Goal: Information Seeking & Learning: Learn about a topic

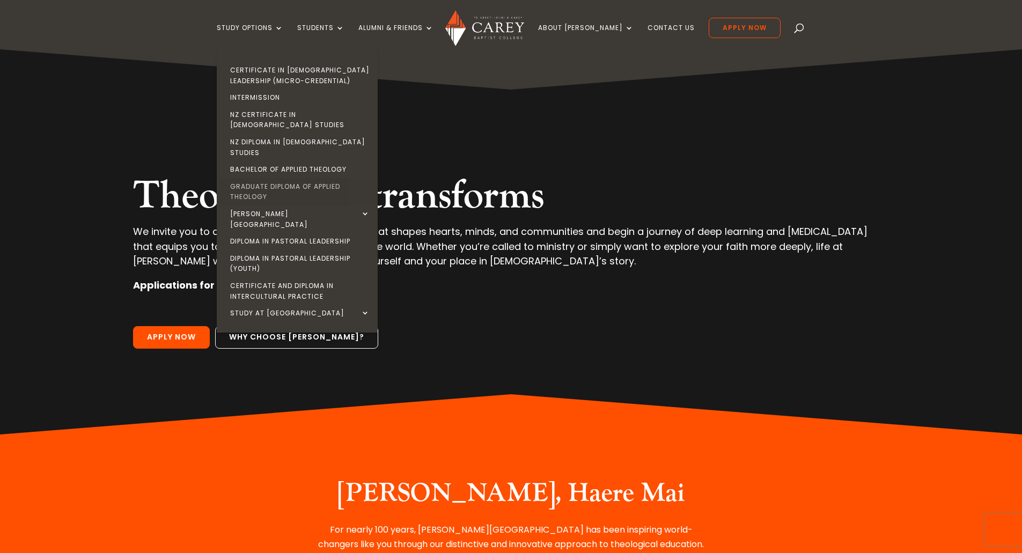
click at [273, 178] on link "Graduate Diploma of Applied Theology" at bounding box center [299, 191] width 161 height 27
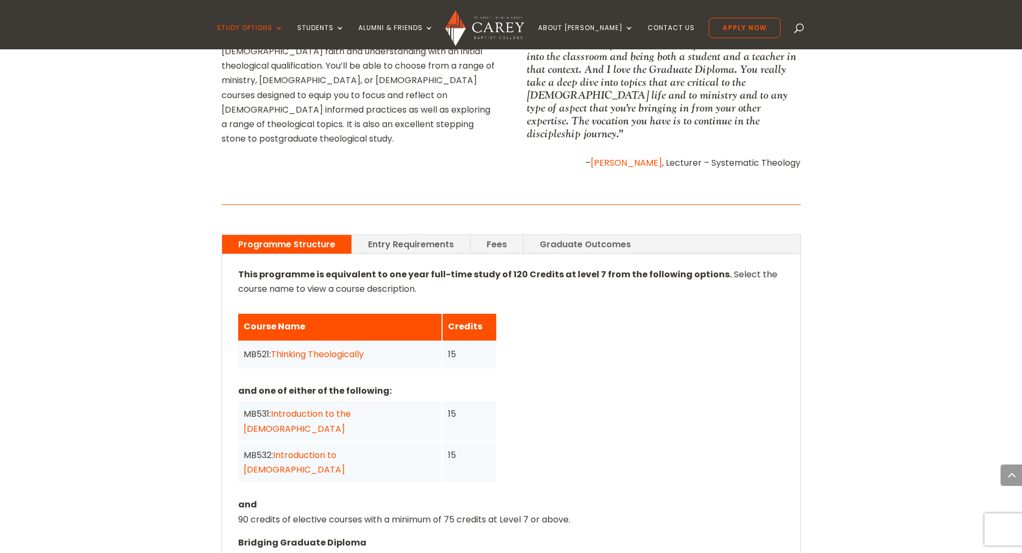
scroll to position [751, 0]
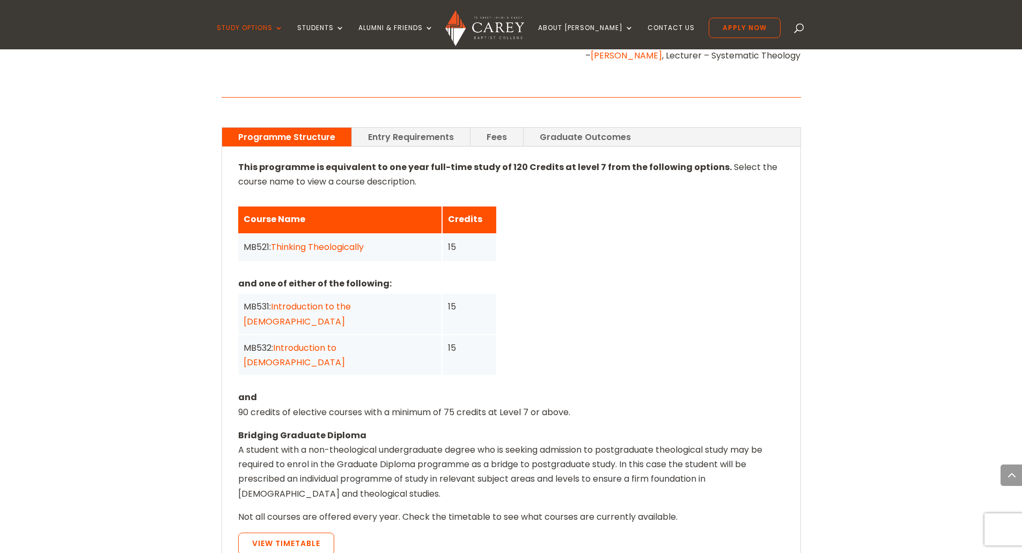
click at [395, 167] on span "Select the course name to view a course description." at bounding box center [507, 174] width 539 height 27
click at [329, 171] on span "Select the course name to view a course description." at bounding box center [507, 174] width 539 height 27
drag, startPoint x: 432, startPoint y: 154, endPoint x: 613, endPoint y: 155, distance: 180.7
click at [613, 161] on strong "This programme is equivalent to one year full-time study of 120 Credits at leve…" at bounding box center [484, 167] width 493 height 12
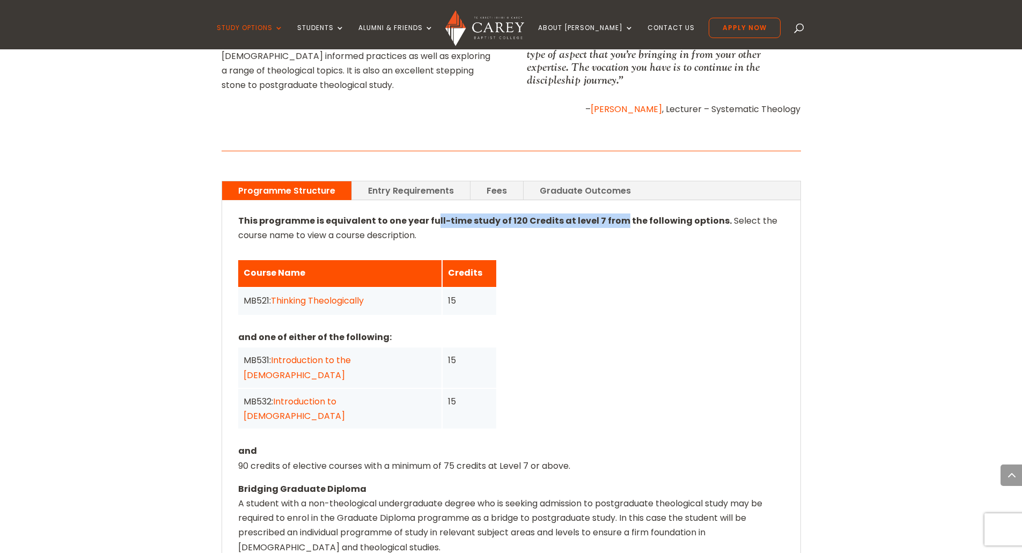
click at [345, 354] on link "Introduction to the [DEMOGRAPHIC_DATA]" at bounding box center [296, 367] width 107 height 27
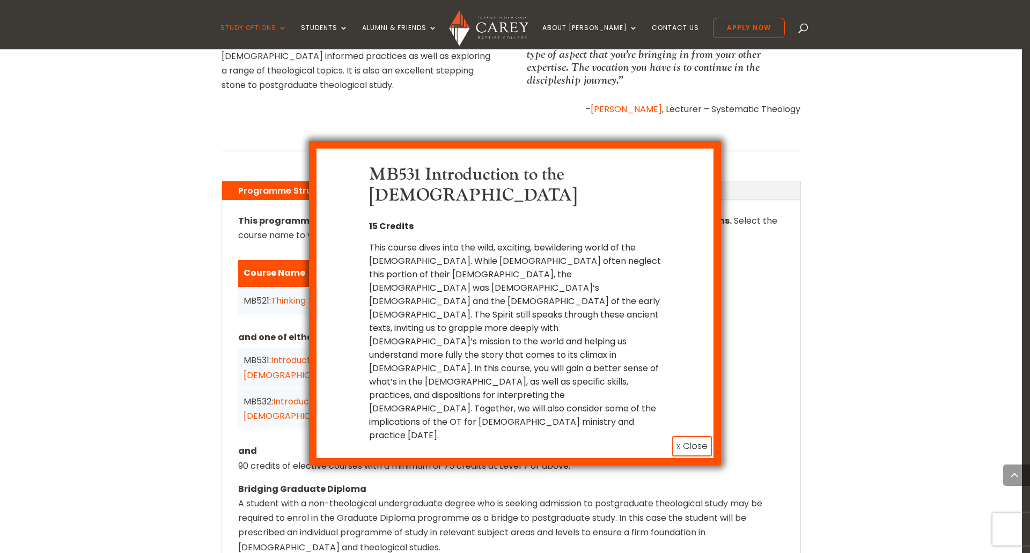
click at [694, 436] on button "x Close" at bounding box center [692, 446] width 40 height 20
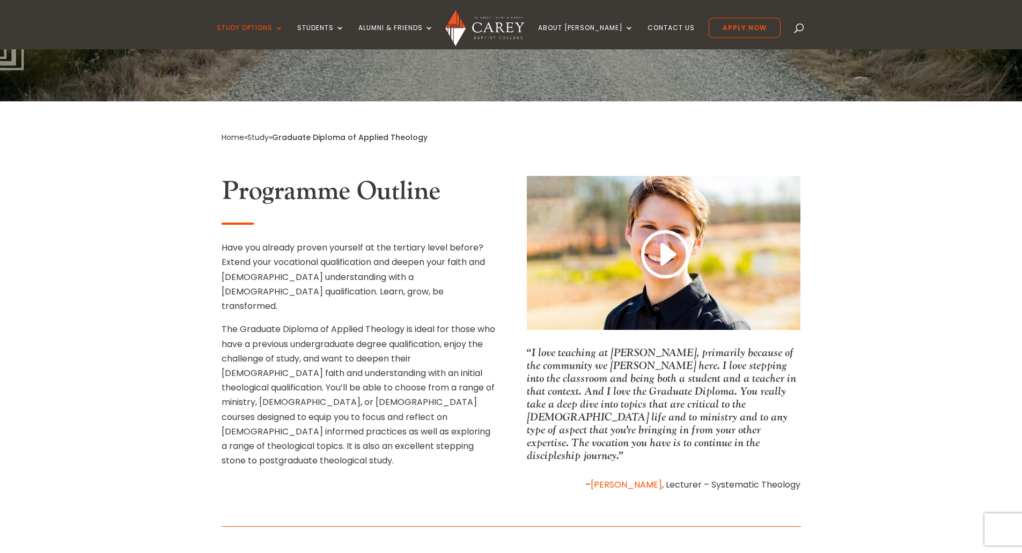
scroll to position [644, 0]
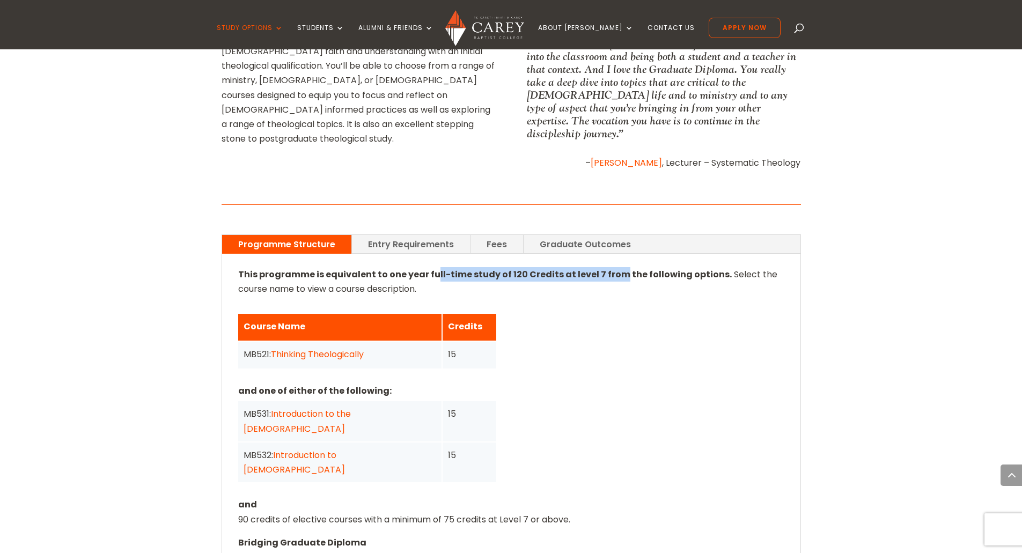
click at [393, 235] on link "Entry Requirements" at bounding box center [411, 244] width 118 height 19
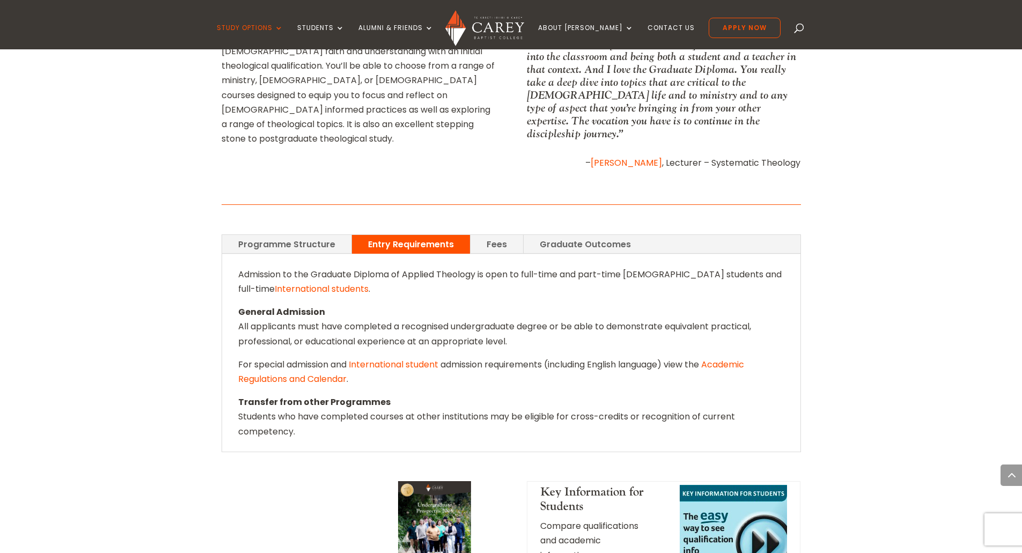
click at [492, 235] on link "Fees" at bounding box center [496, 244] width 53 height 19
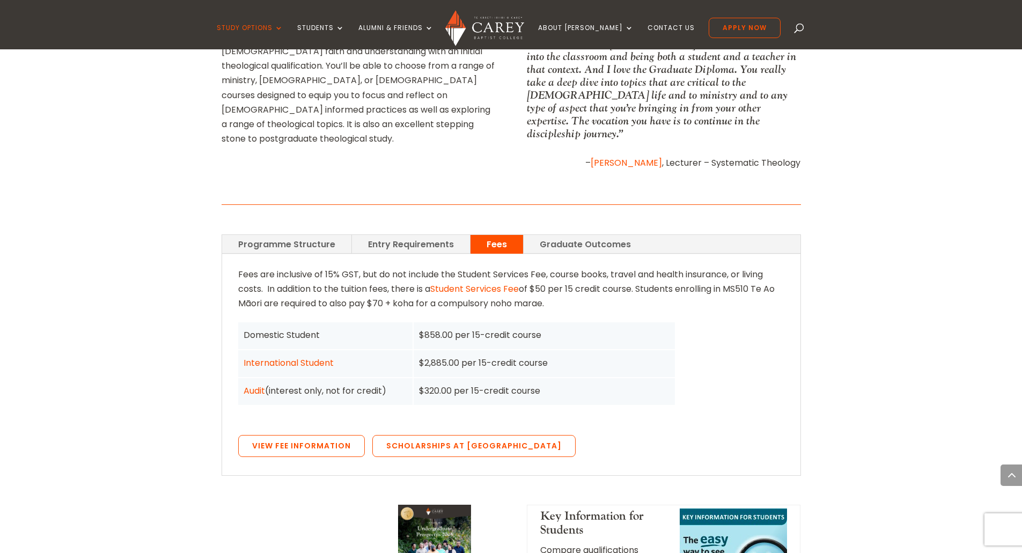
click at [567, 235] on link "Graduate Outcomes" at bounding box center [584, 244] width 123 height 19
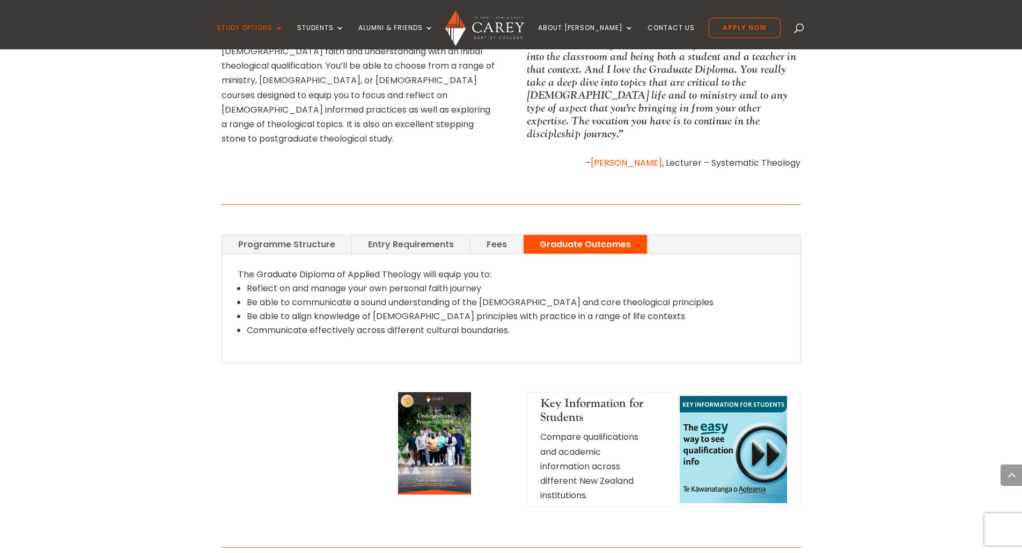
click at [272, 237] on link "Programme Structure" at bounding box center [286, 244] width 129 height 19
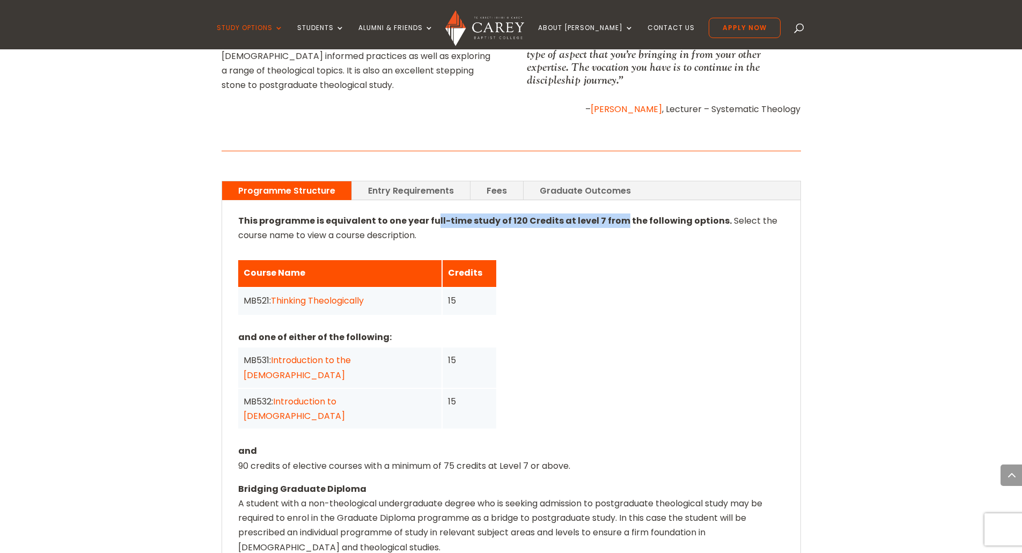
scroll to position [804, 0]
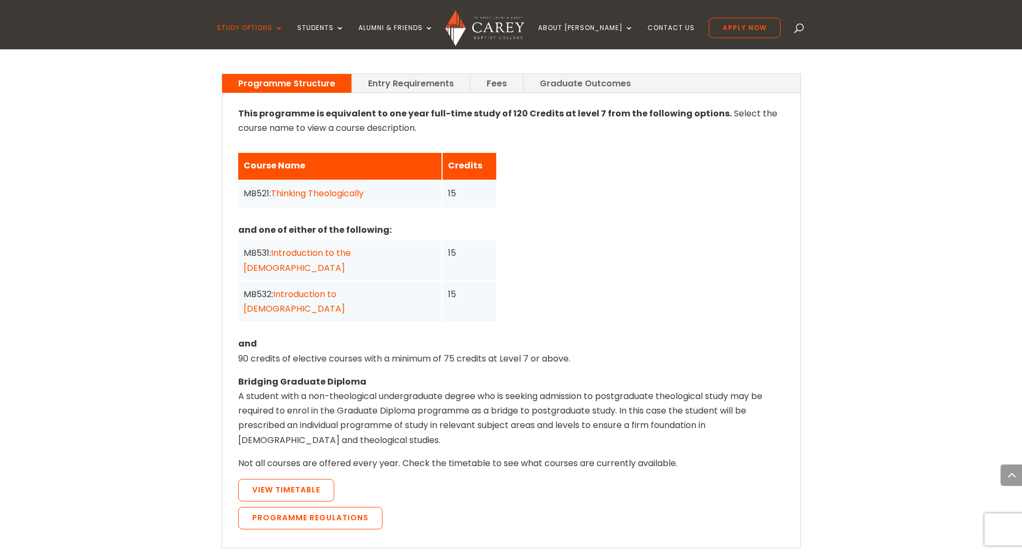
click at [456, 317] on div "This programme is equivalent to one year full-time study of 120 Credits at leve…" at bounding box center [511, 320] width 546 height 428
drag, startPoint x: 459, startPoint y: 316, endPoint x: 579, endPoint y: 317, distance: 120.7
click at [579, 317] on div "This programme is equivalent to one year full-time study of 120 Credits at leve…" at bounding box center [511, 320] width 546 height 428
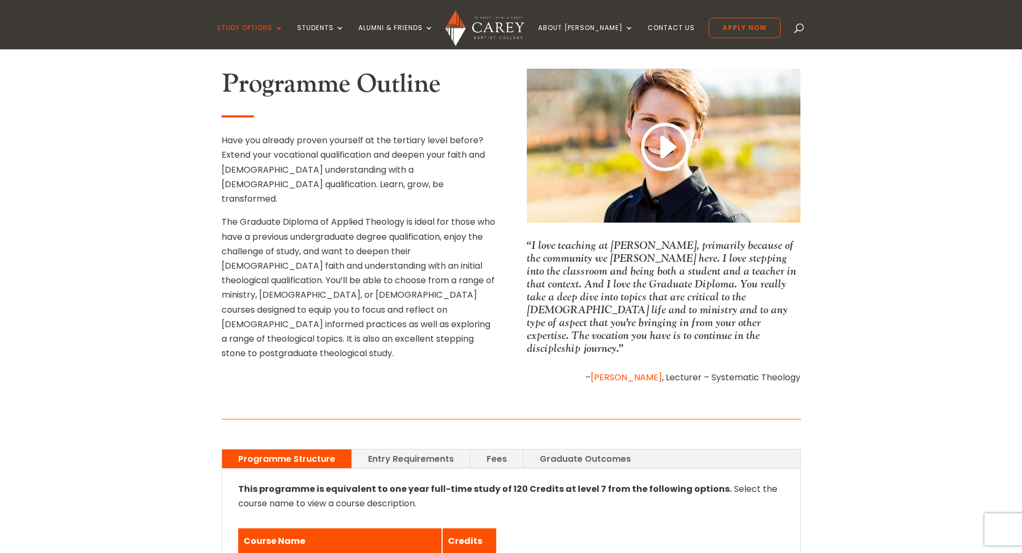
scroll to position [161, 0]
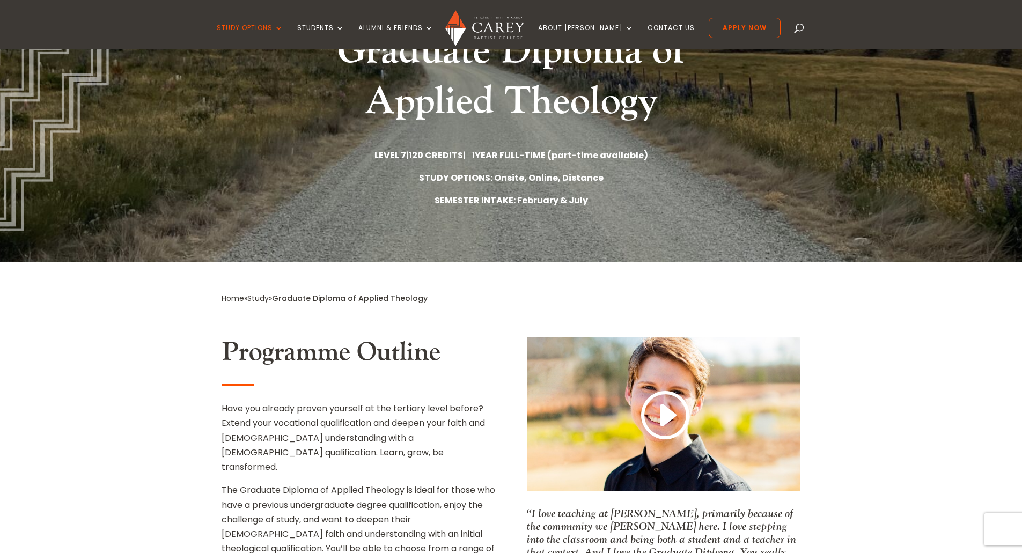
click at [258, 300] on link "Study" at bounding box center [257, 298] width 21 height 11
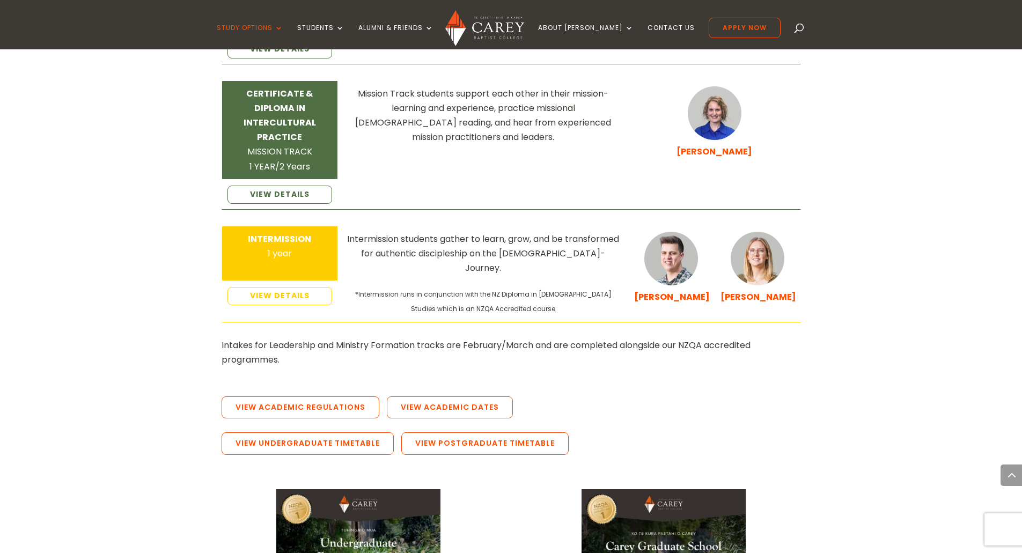
scroll to position [1931, 0]
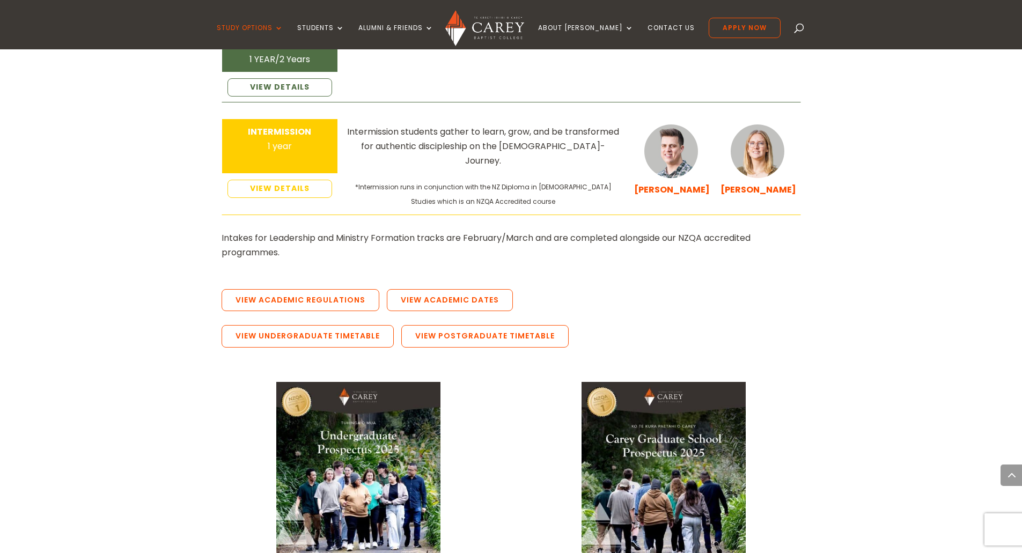
click at [641, 409] on img at bounding box center [663, 498] width 164 height 232
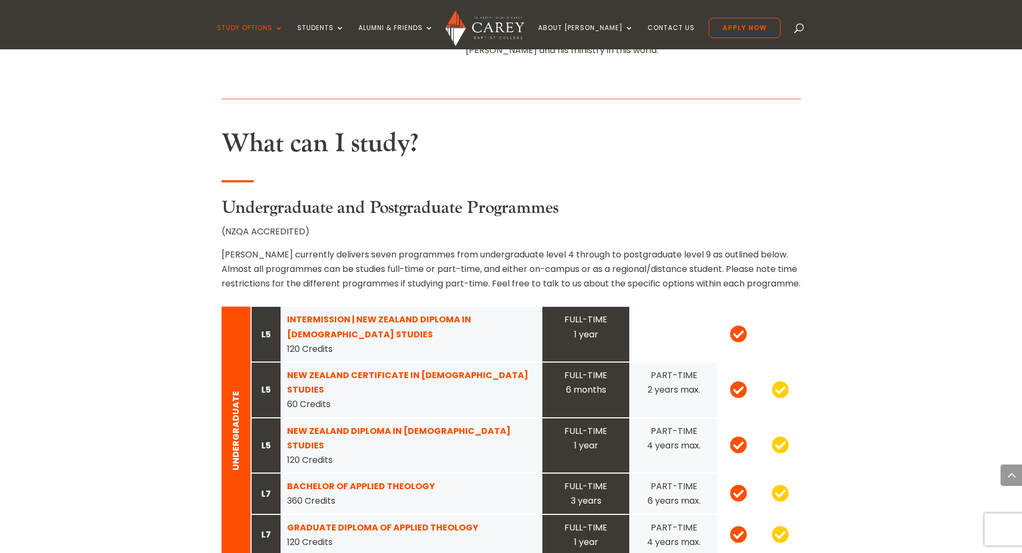
scroll to position [965, 0]
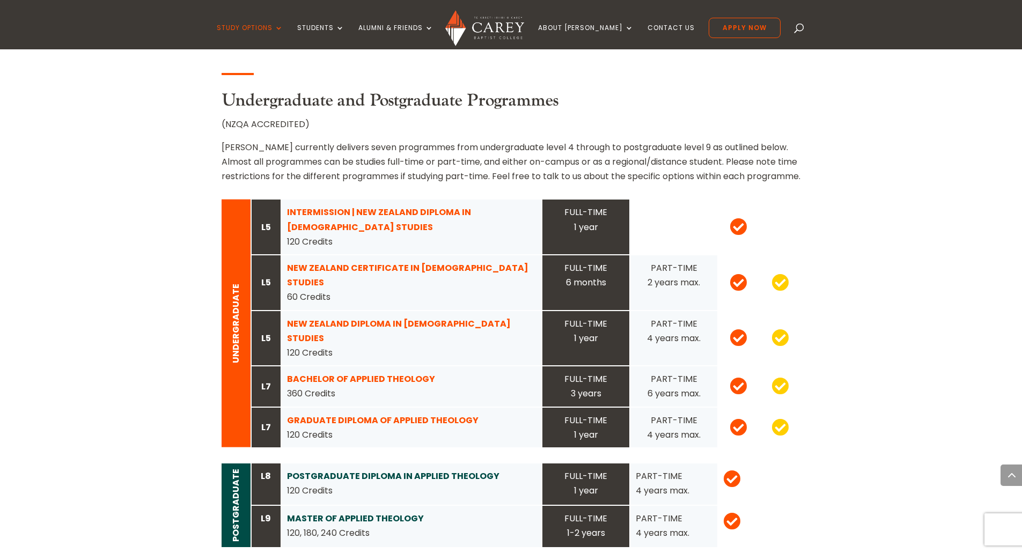
click at [381, 414] on strong "GRADUATE DIPLOMA OF APPLIED THEOLOGY" at bounding box center [382, 420] width 191 height 12
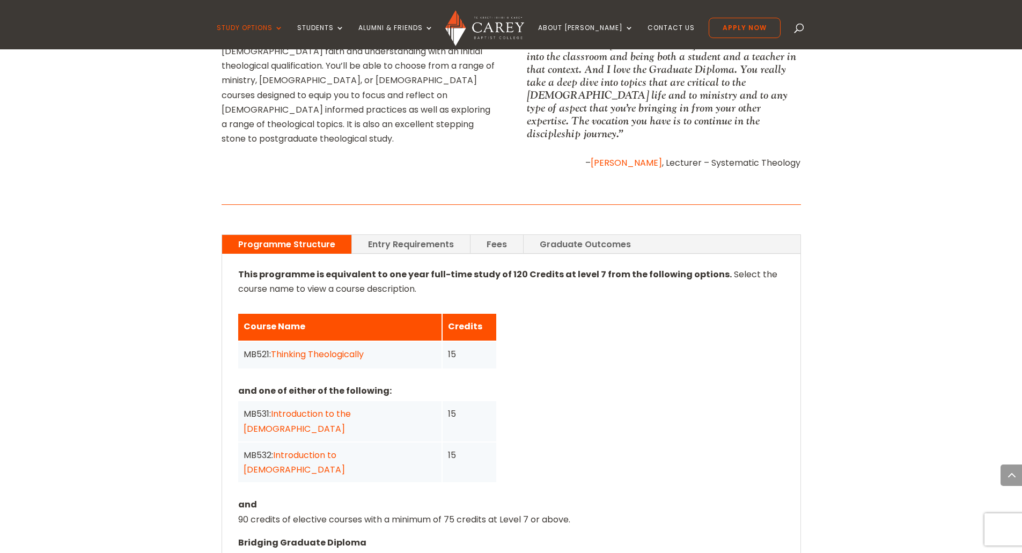
scroll to position [697, 0]
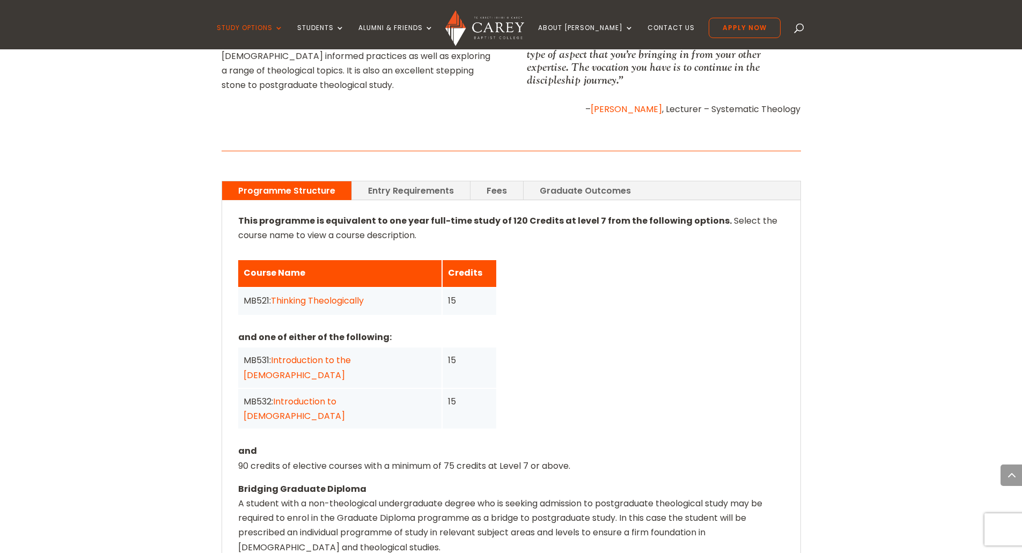
click at [341, 294] on link "Thinking Theologically" at bounding box center [317, 300] width 93 height 12
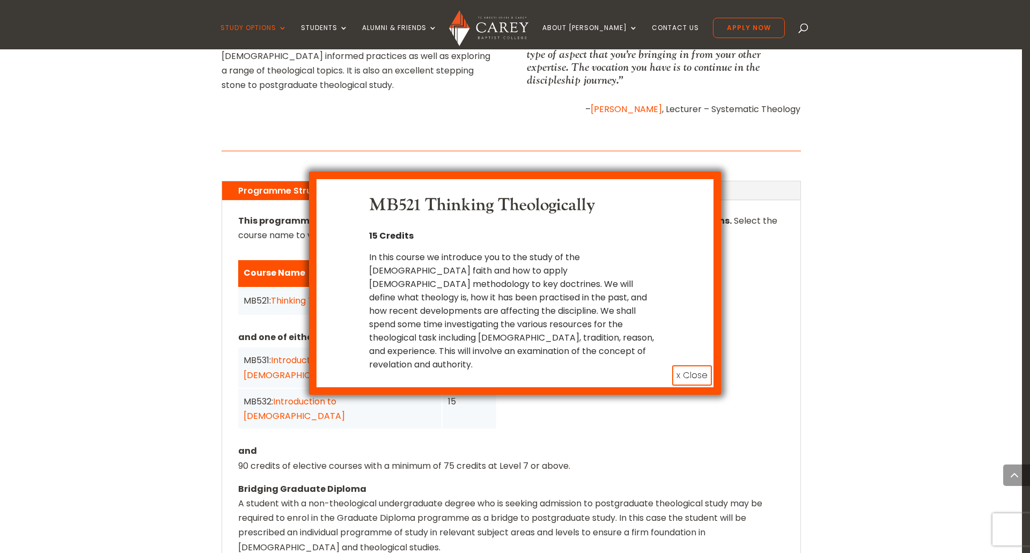
click at [704, 365] on button "x Close" at bounding box center [692, 375] width 40 height 20
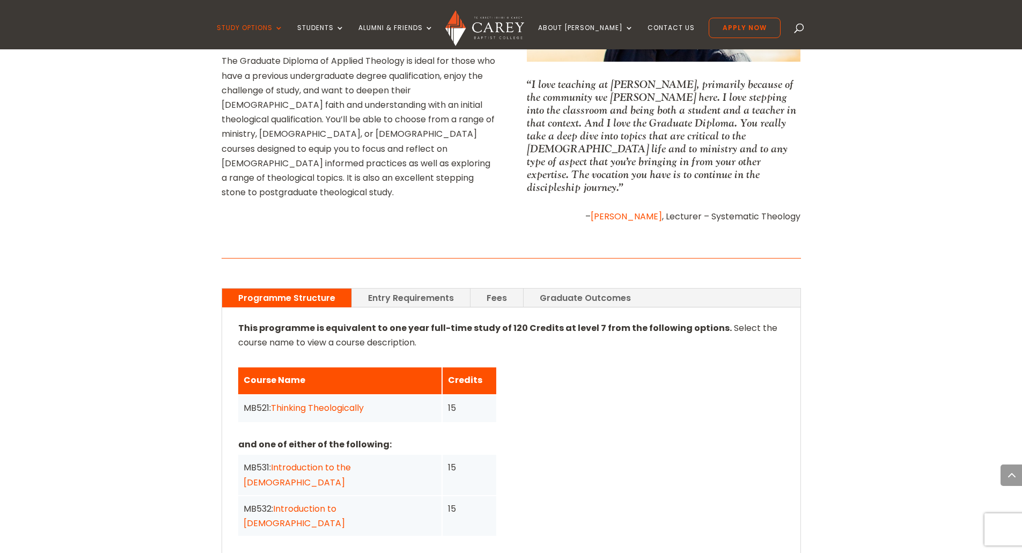
scroll to position [804, 0]
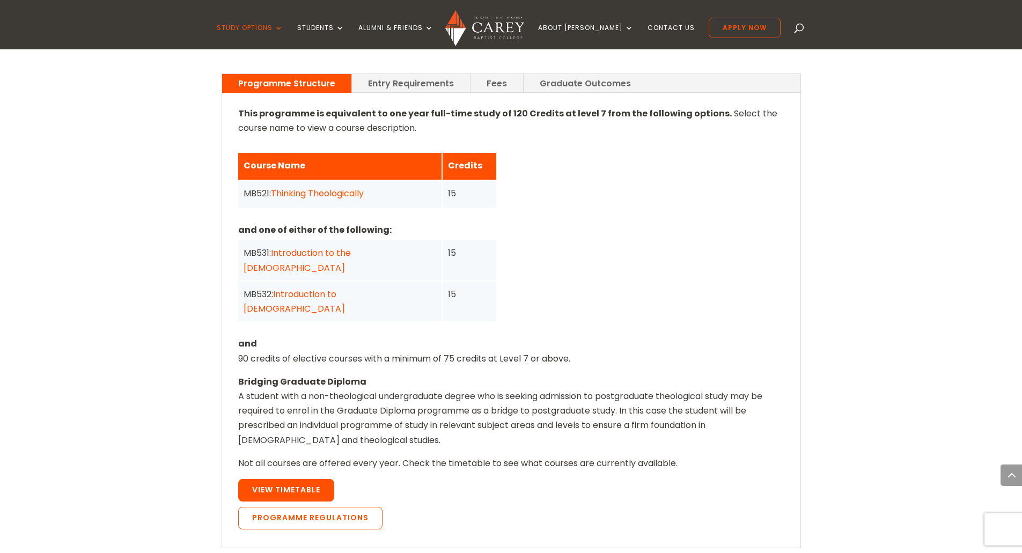
click at [300, 479] on link "View Timetable" at bounding box center [286, 490] width 96 height 23
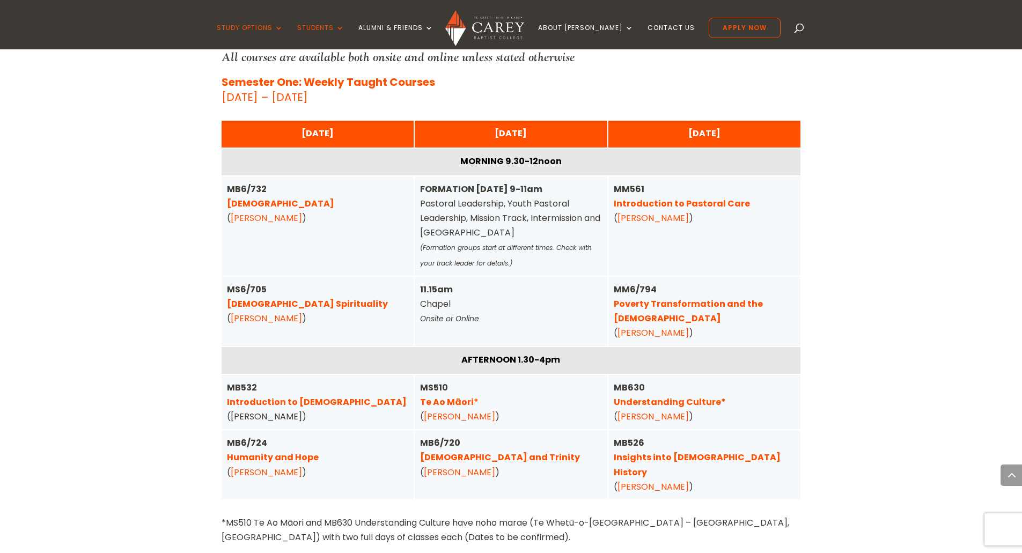
scroll to position [2430, 0]
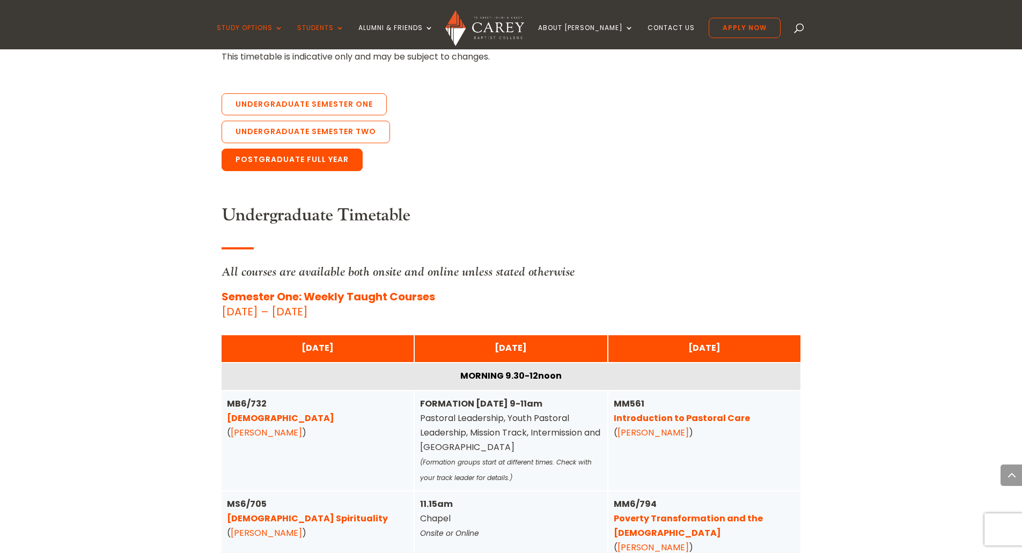
click at [322, 149] on link "Postgraduate Full Year" at bounding box center [291, 160] width 141 height 23
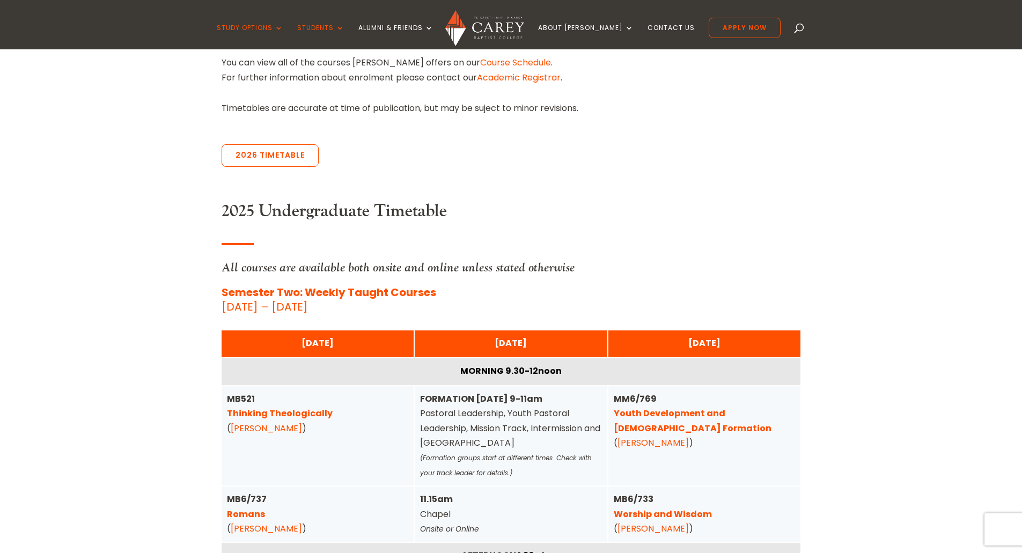
scroll to position [199, 0]
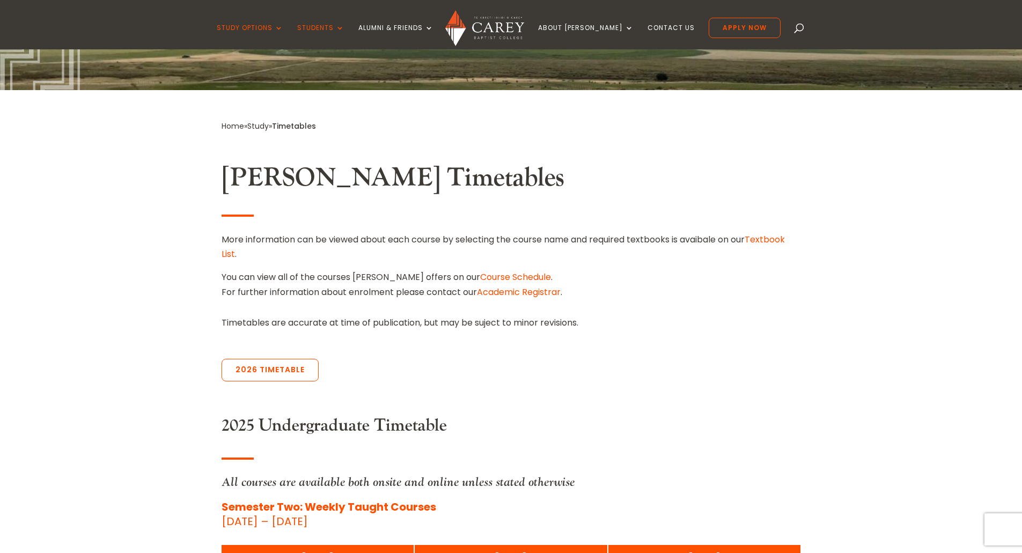
click at [480, 275] on link "Course Schedule" at bounding box center [515, 277] width 71 height 12
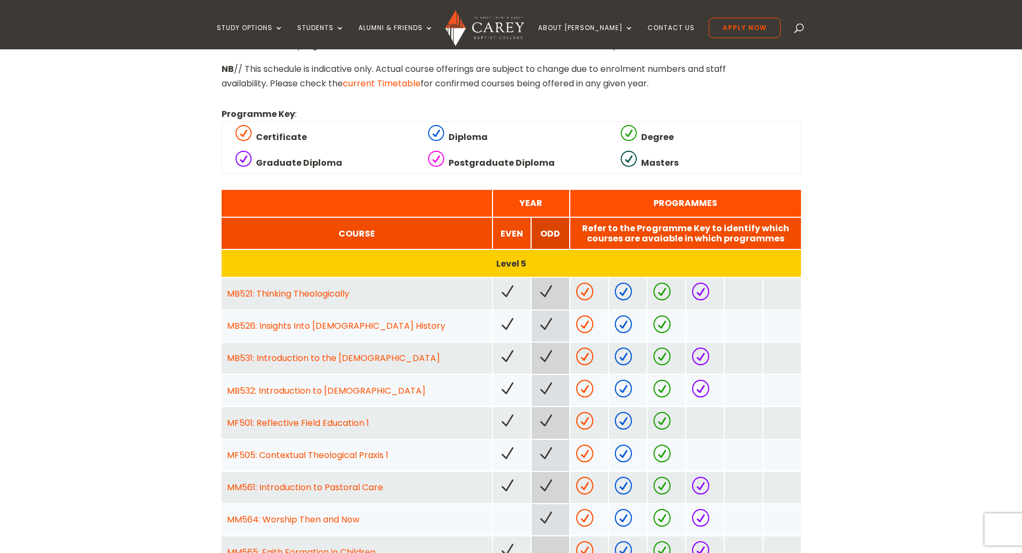
scroll to position [107, 0]
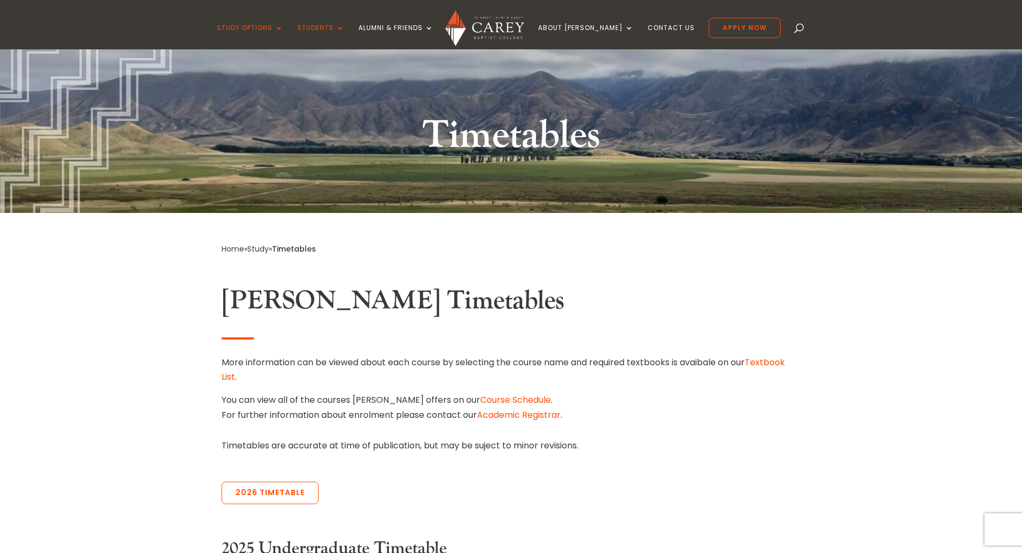
scroll to position [238, 0]
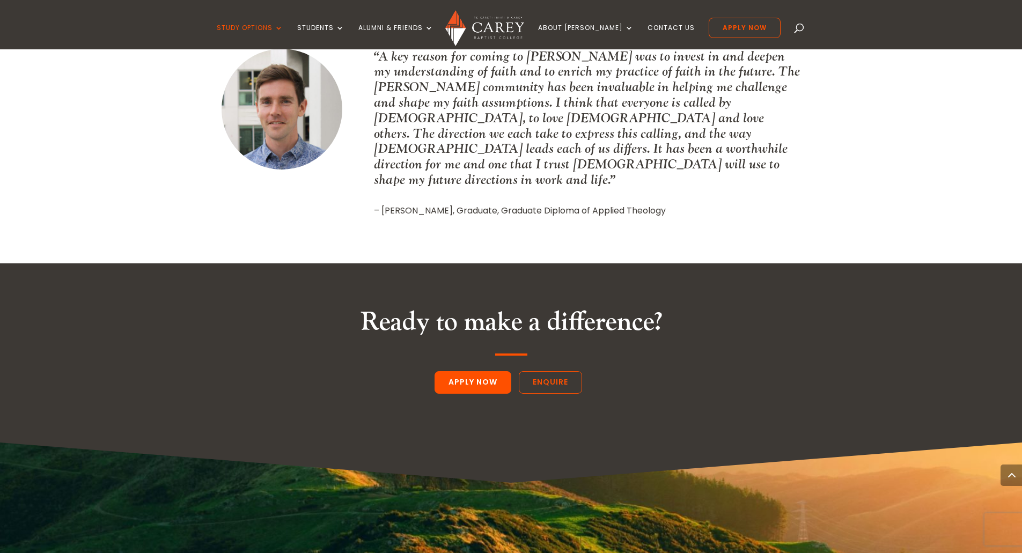
scroll to position [1197, 0]
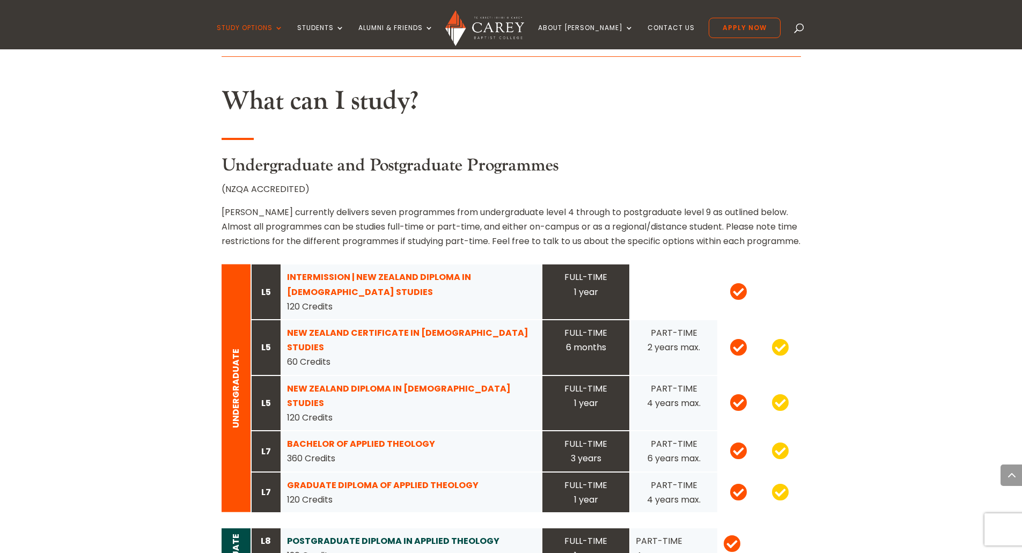
scroll to position [1014, 0]
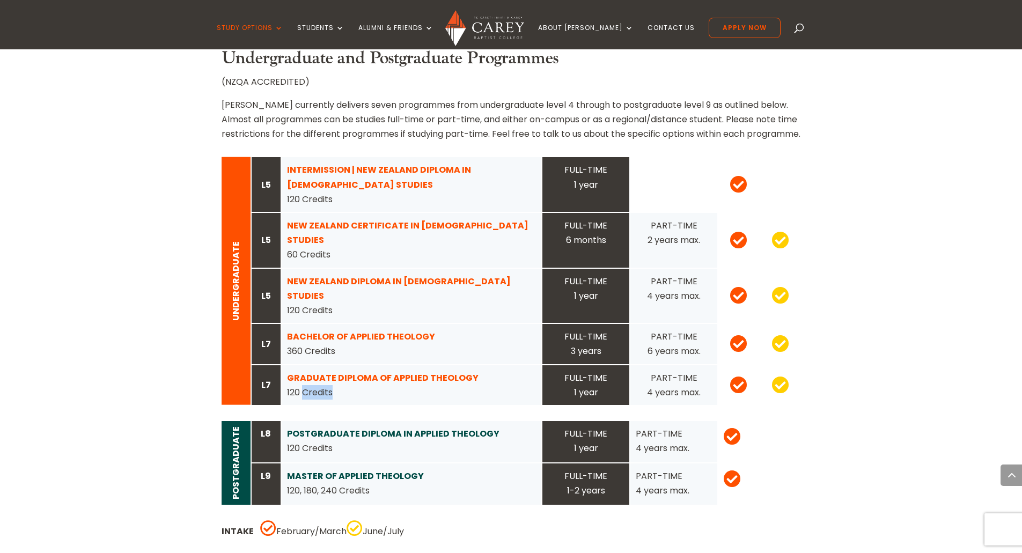
drag, startPoint x: 303, startPoint y: 349, endPoint x: 461, endPoint y: 349, distance: 158.2
click at [461, 371] on div "GRADUATE DIPLOMA OF APPLIED THEOLOGY 120 Credits" at bounding box center [411, 385] width 249 height 29
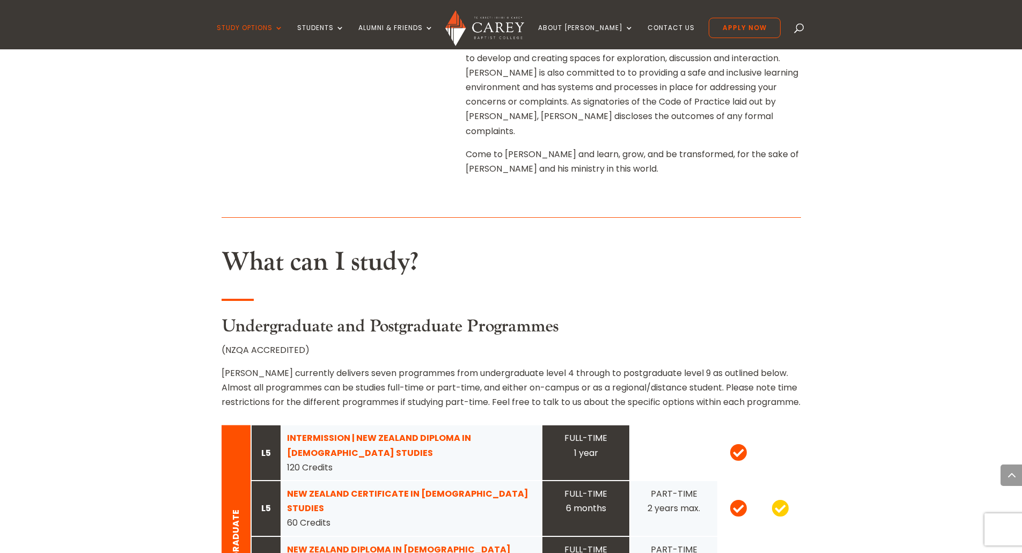
scroll to position [960, 0]
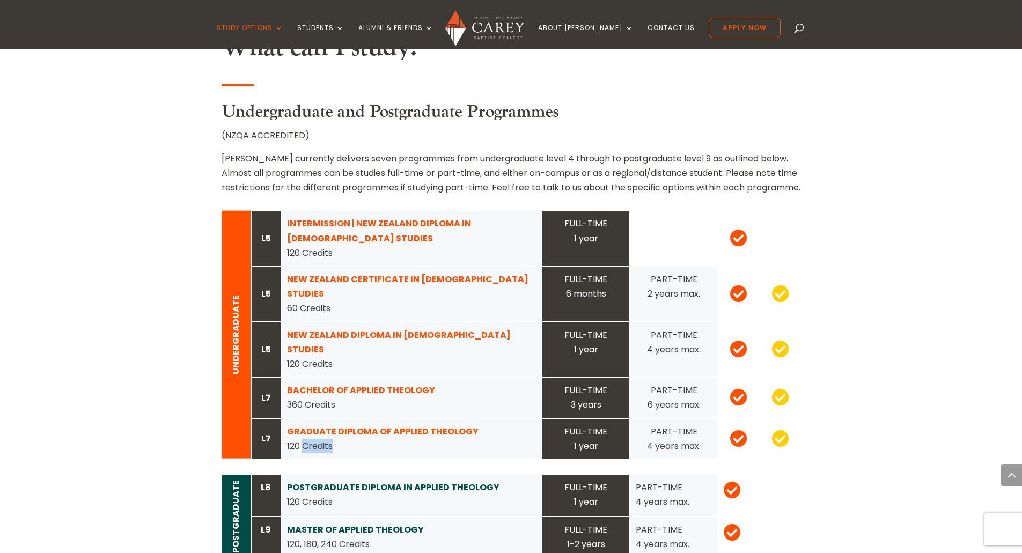
click at [413, 425] on strong "GRADUATE DIPLOMA OF APPLIED THEOLOGY" at bounding box center [382, 431] width 191 height 12
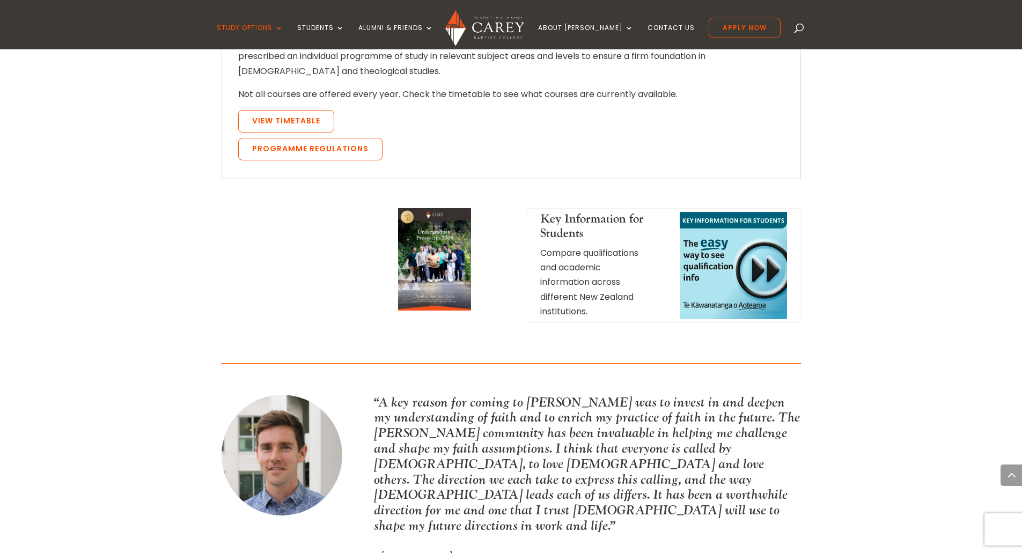
scroll to position [965, 0]
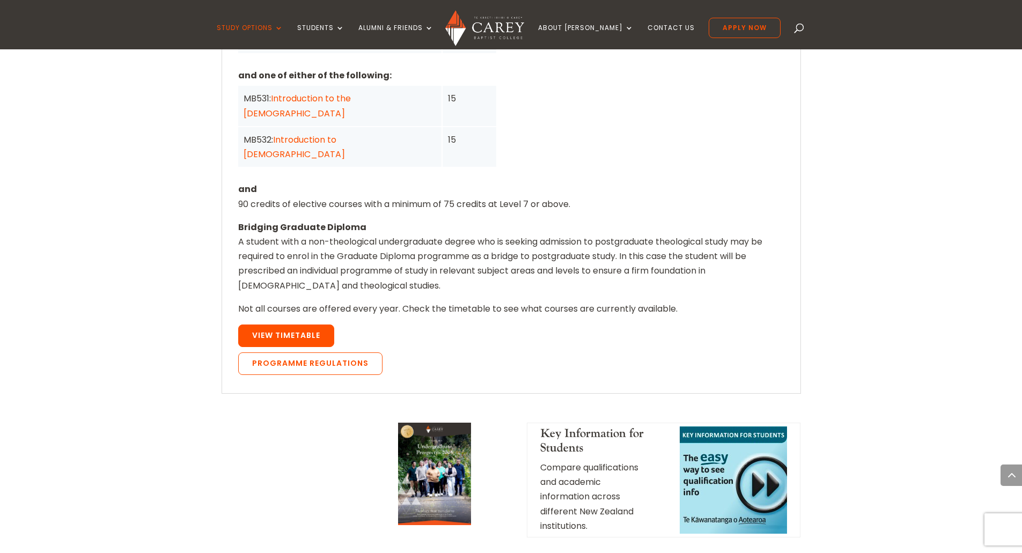
click at [320, 324] on link "View Timetable" at bounding box center [286, 335] width 96 height 23
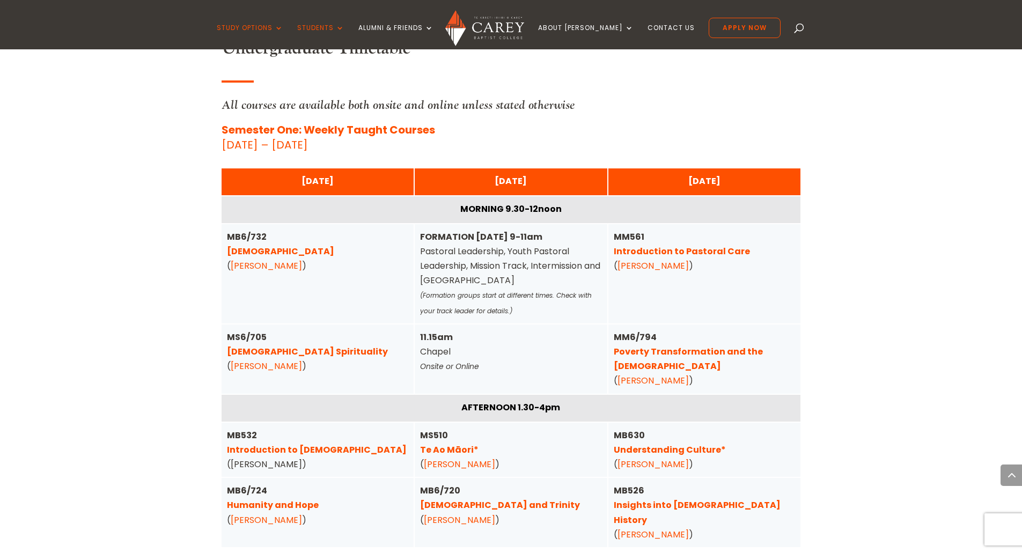
scroll to position [2544, 0]
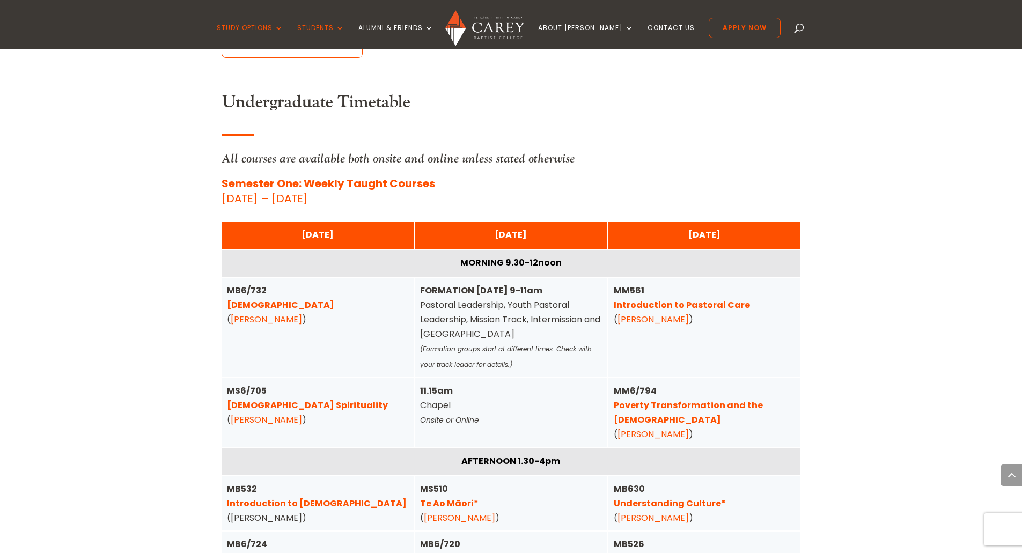
click at [265, 299] on link "[DEMOGRAPHIC_DATA]" at bounding box center [280, 305] width 107 height 12
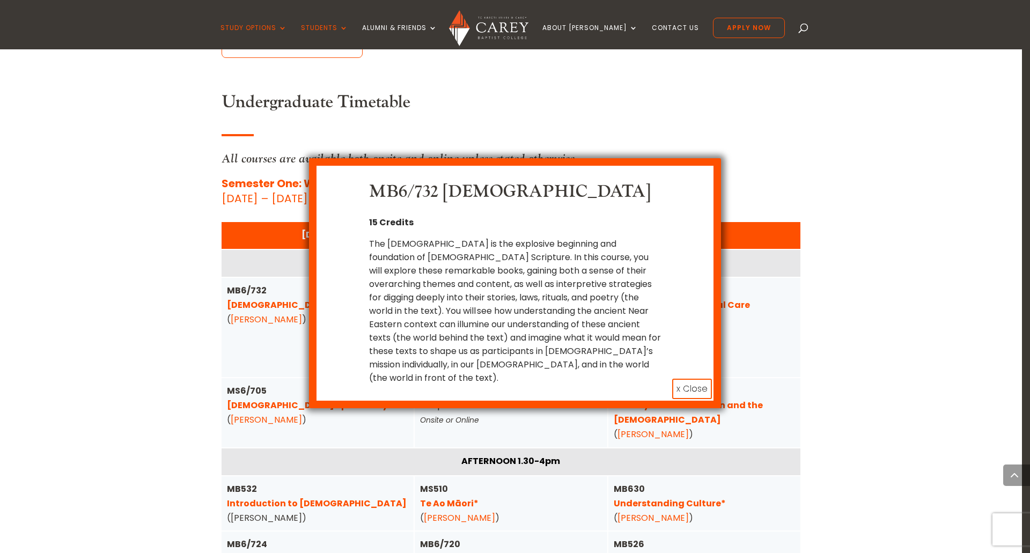
click at [684, 379] on button "x Close" at bounding box center [692, 389] width 40 height 20
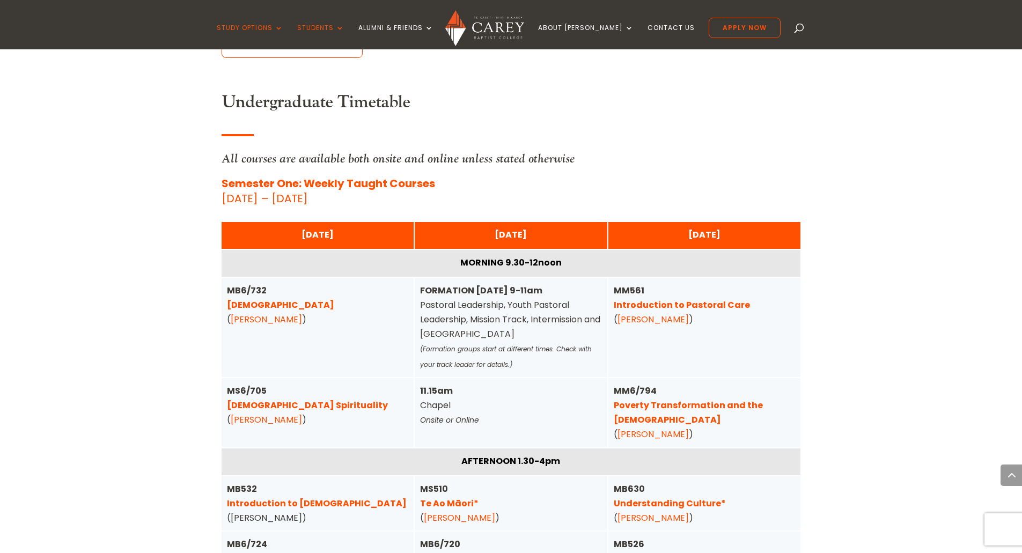
click at [276, 399] on link "Christian Spirituality" at bounding box center [307, 405] width 161 height 12
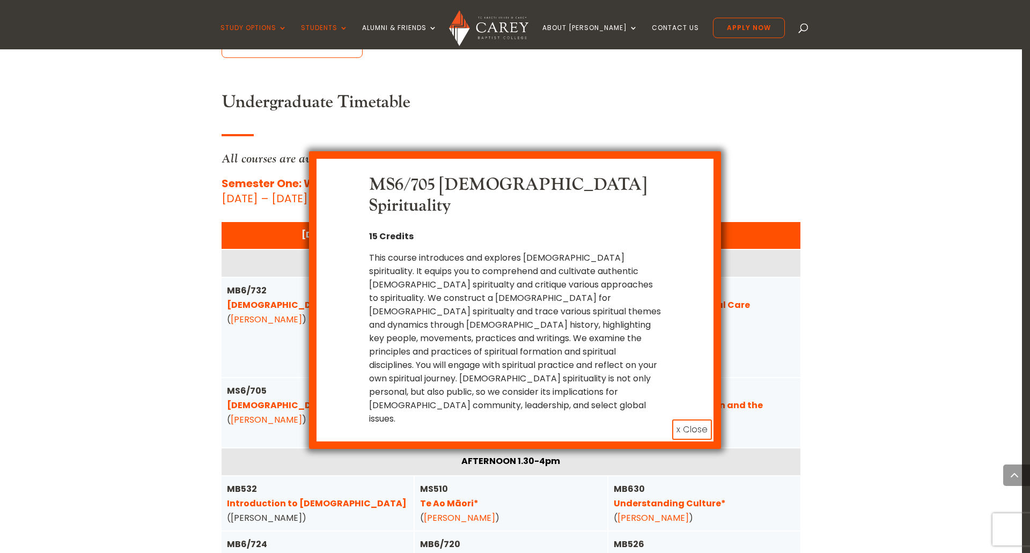
click at [680, 419] on button "x Close" at bounding box center [692, 429] width 40 height 20
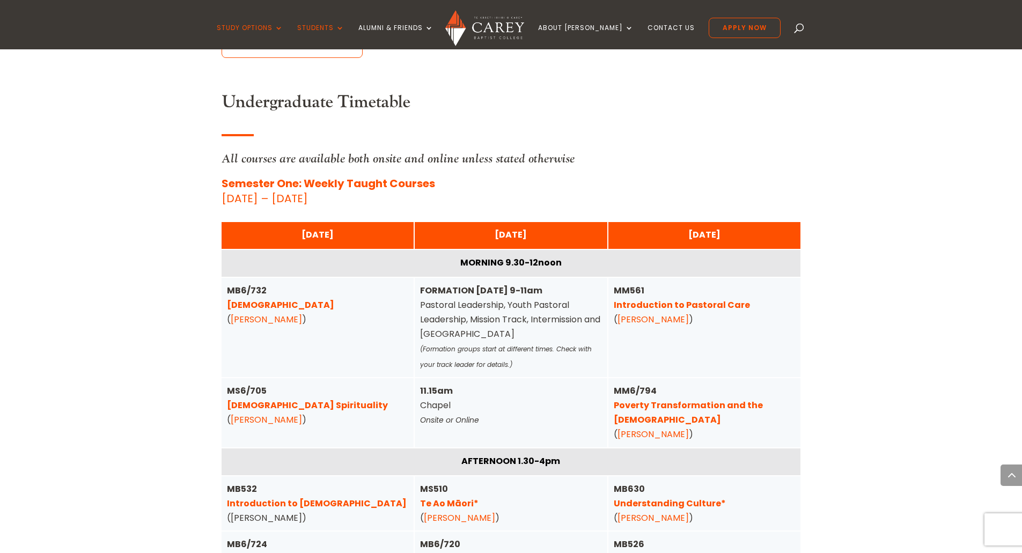
click at [266, 413] on link "[PERSON_NAME]" at bounding box center [266, 419] width 71 height 12
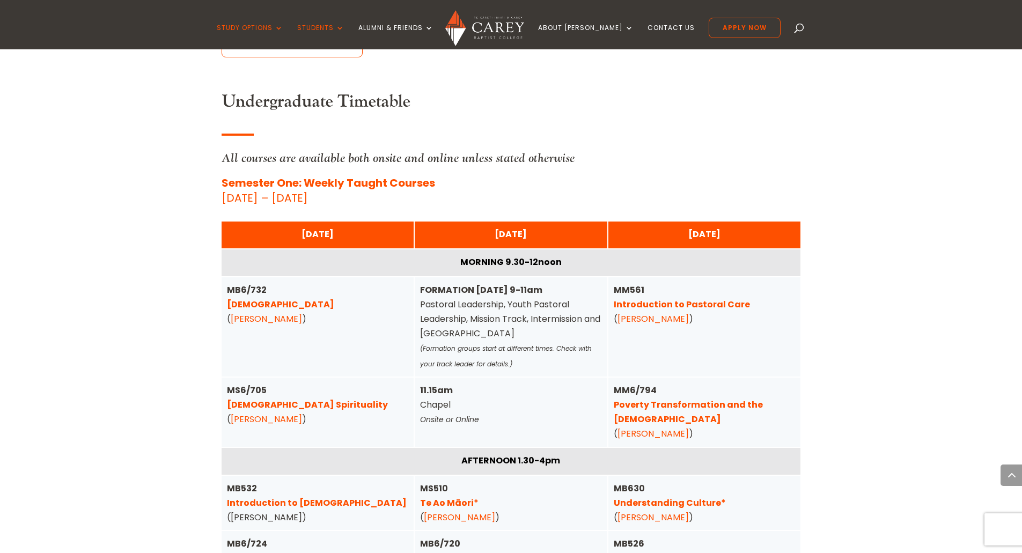
scroll to position [2544, 0]
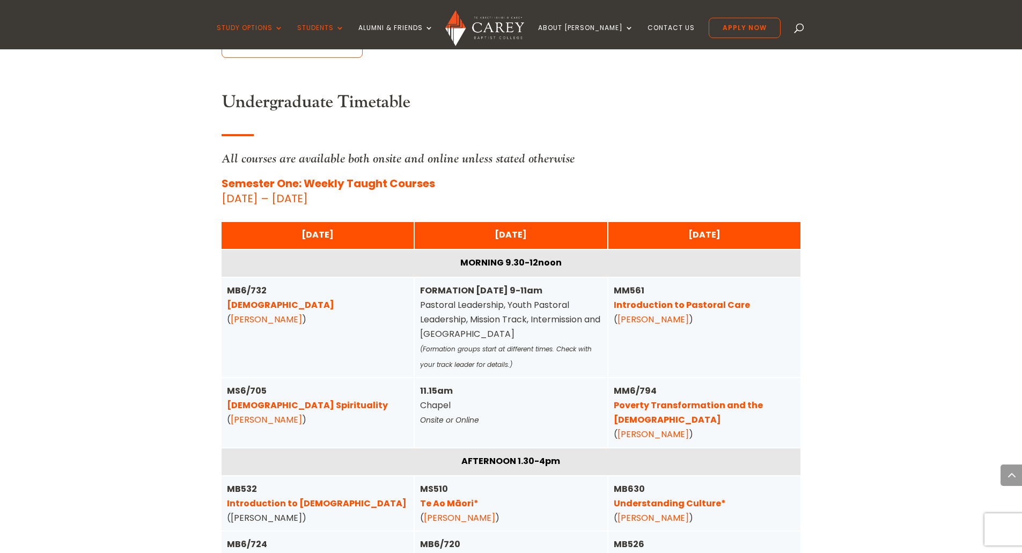
click at [721, 399] on link "Poverty Transformation and the [DEMOGRAPHIC_DATA]" at bounding box center [687, 412] width 149 height 27
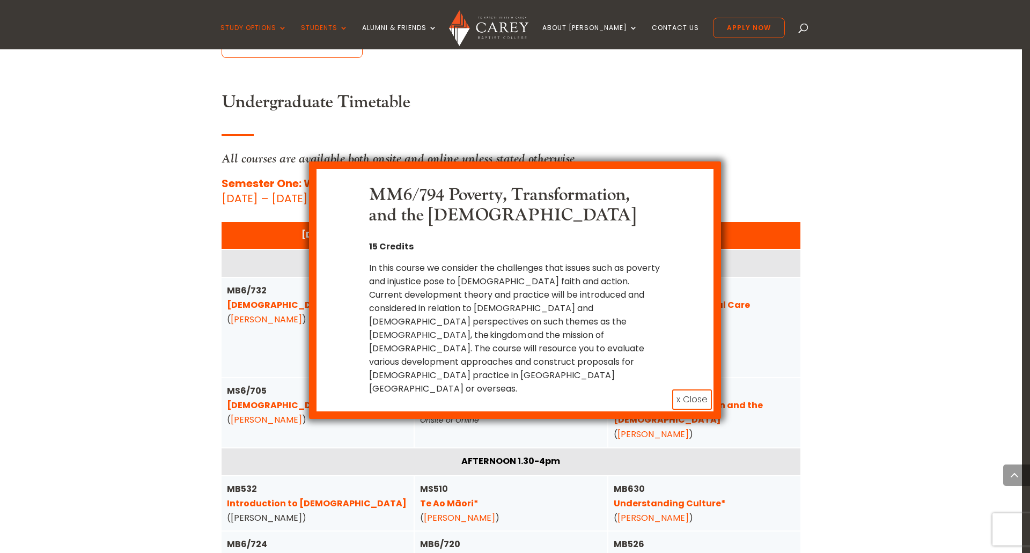
click at [690, 389] on button "x Close" at bounding box center [692, 399] width 40 height 20
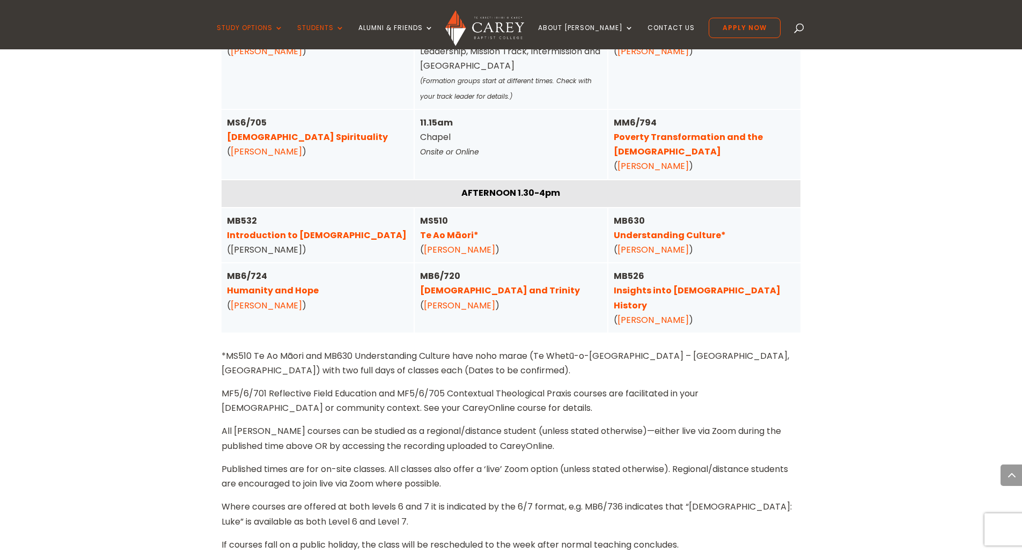
scroll to position [2758, 0]
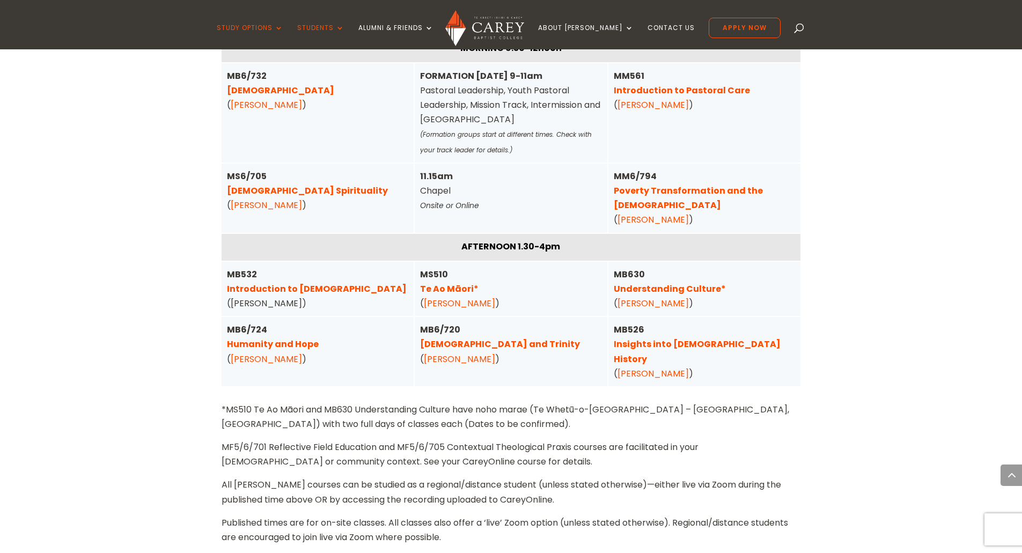
click at [293, 338] on link "Humanity and Hope" at bounding box center [273, 344] width 92 height 12
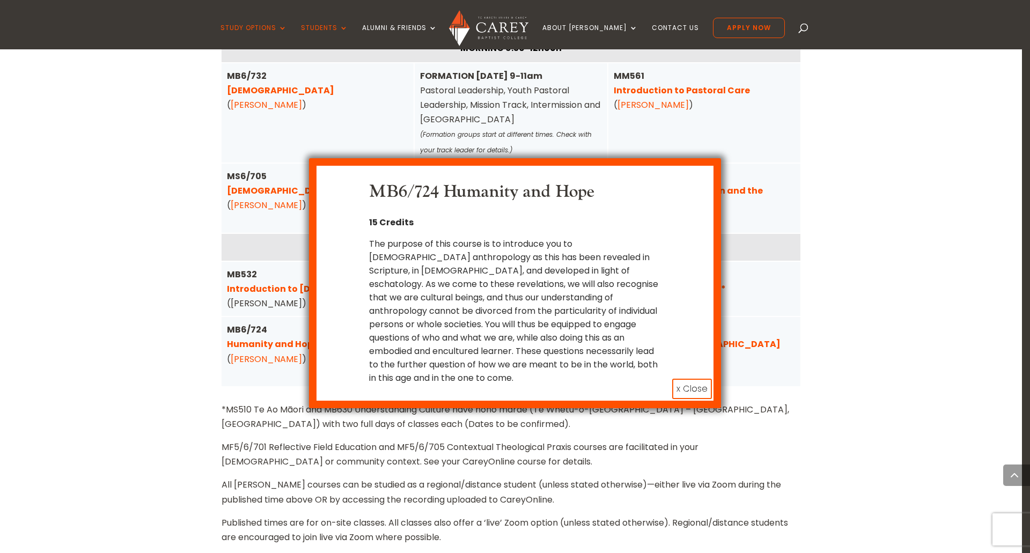
click at [691, 379] on button "x Close" at bounding box center [692, 389] width 40 height 20
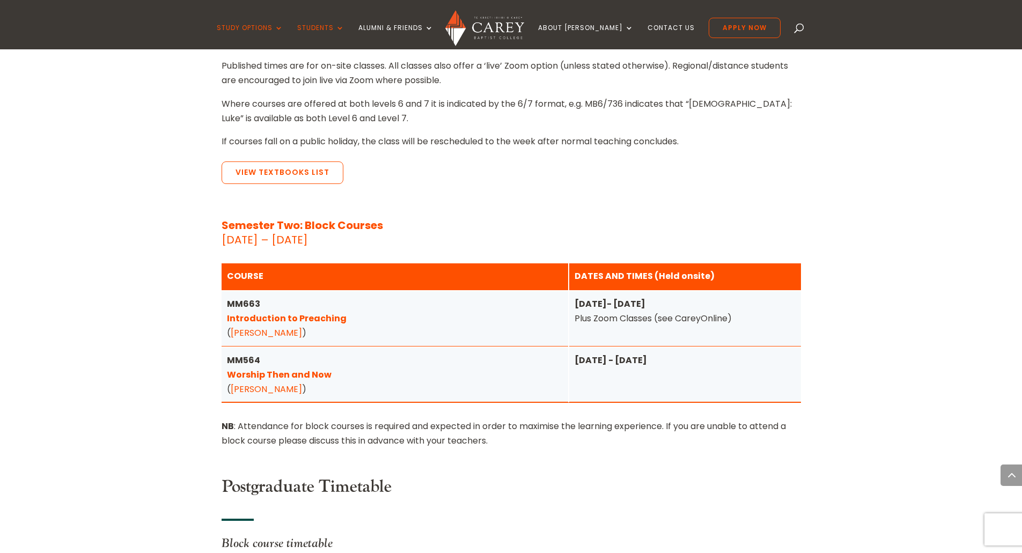
scroll to position [1096, 0]
